Goal: Entertainment & Leisure: Consume media (video, audio)

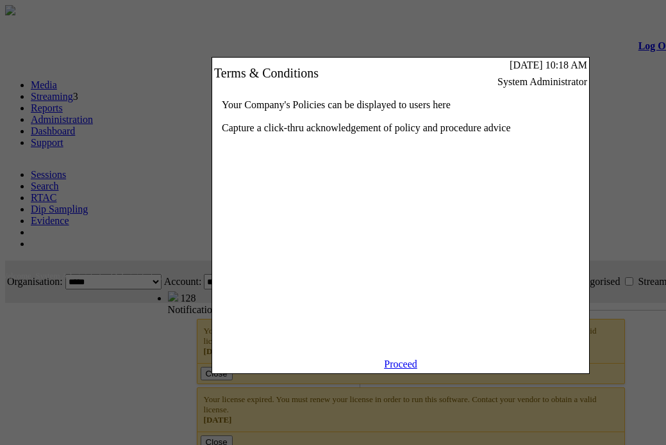
scroll to position [0, 133]
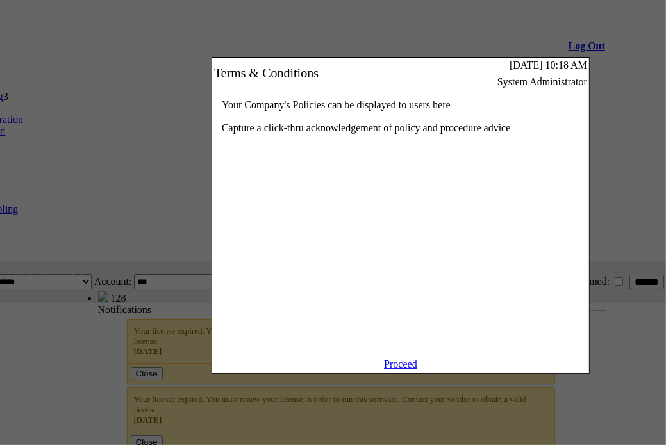
click at [395, 370] on link "Proceed" at bounding box center [400, 364] width 33 height 11
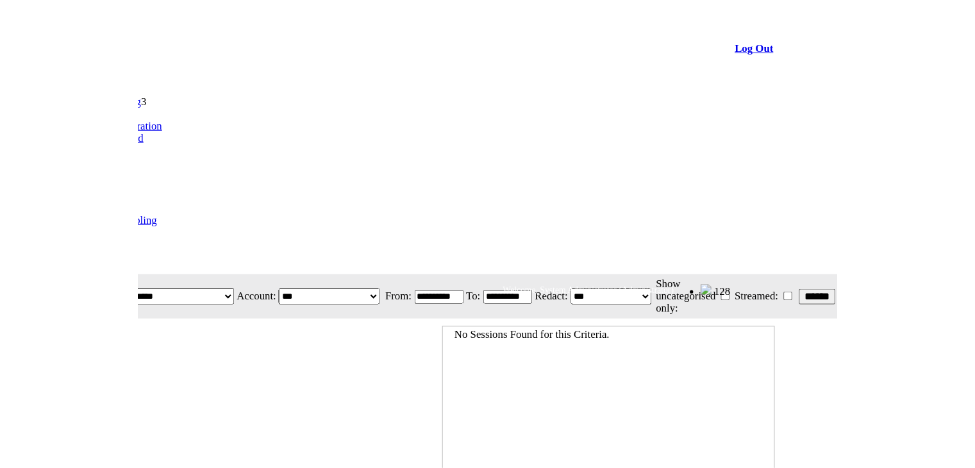
scroll to position [0, 0]
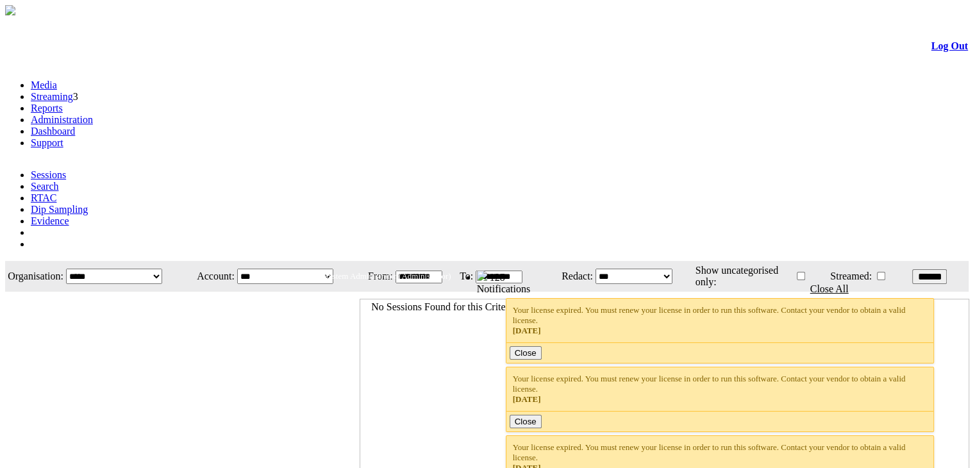
click at [73, 91] on link "Streaming" at bounding box center [52, 96] width 42 height 11
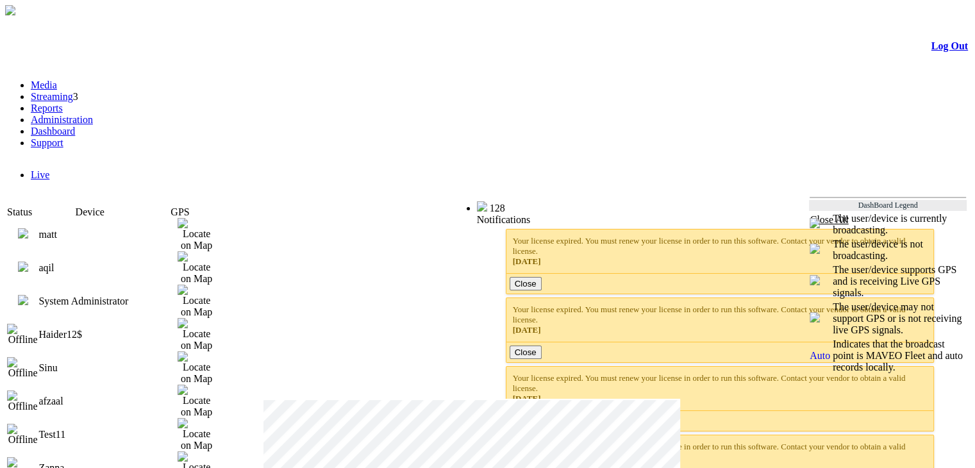
click at [28, 295] on img at bounding box center [23, 300] width 10 height 10
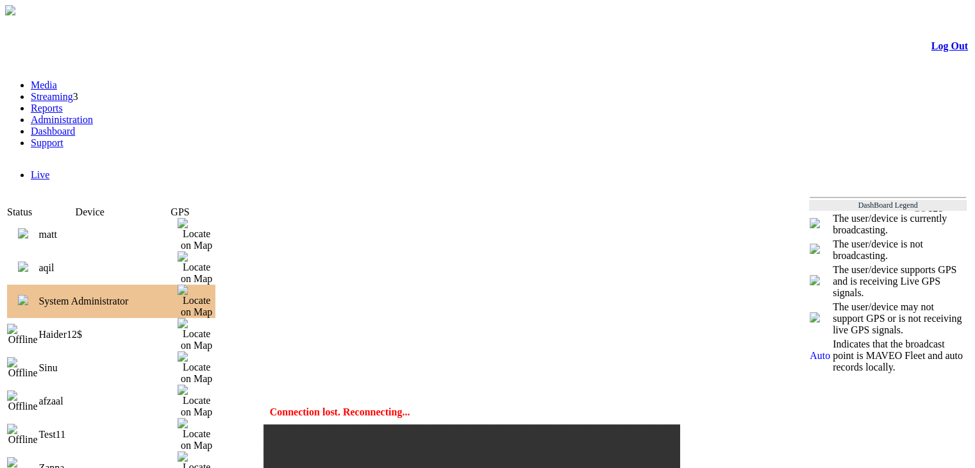
click at [28, 228] on img at bounding box center [23, 233] width 10 height 10
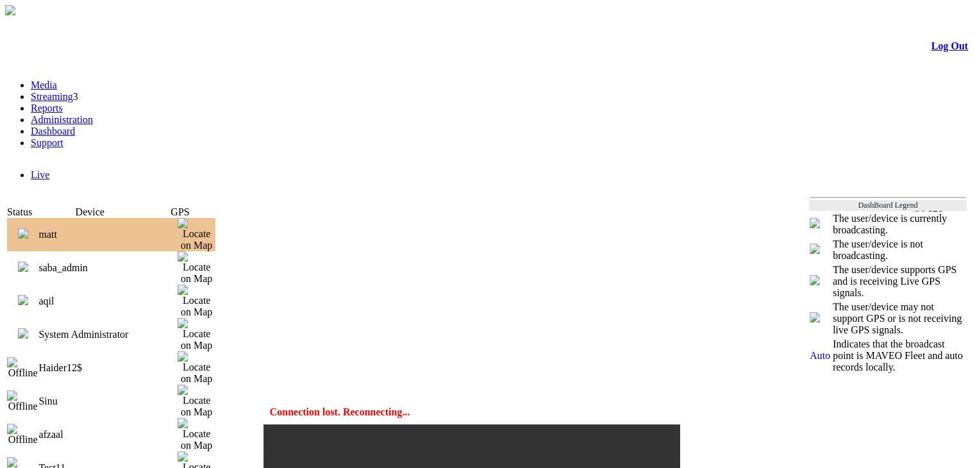
click at [28, 261] on img at bounding box center [23, 266] width 10 height 10
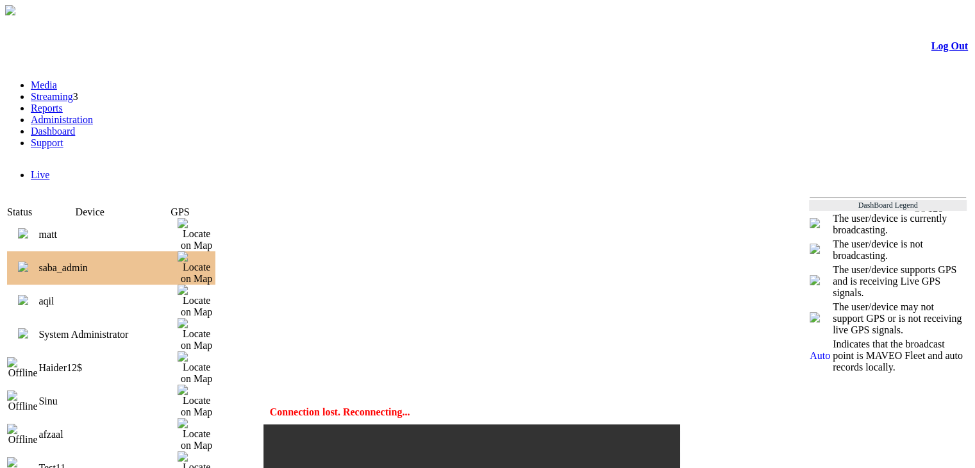
click at [73, 91] on link "Streaming" at bounding box center [52, 96] width 42 height 11
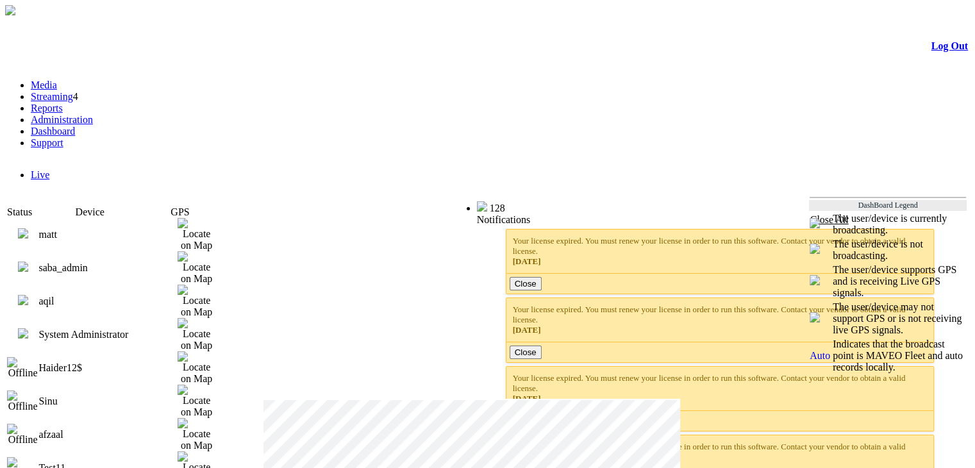
click at [28, 261] on img at bounding box center [23, 266] width 10 height 10
